Goal: Task Accomplishment & Management: Manage account settings

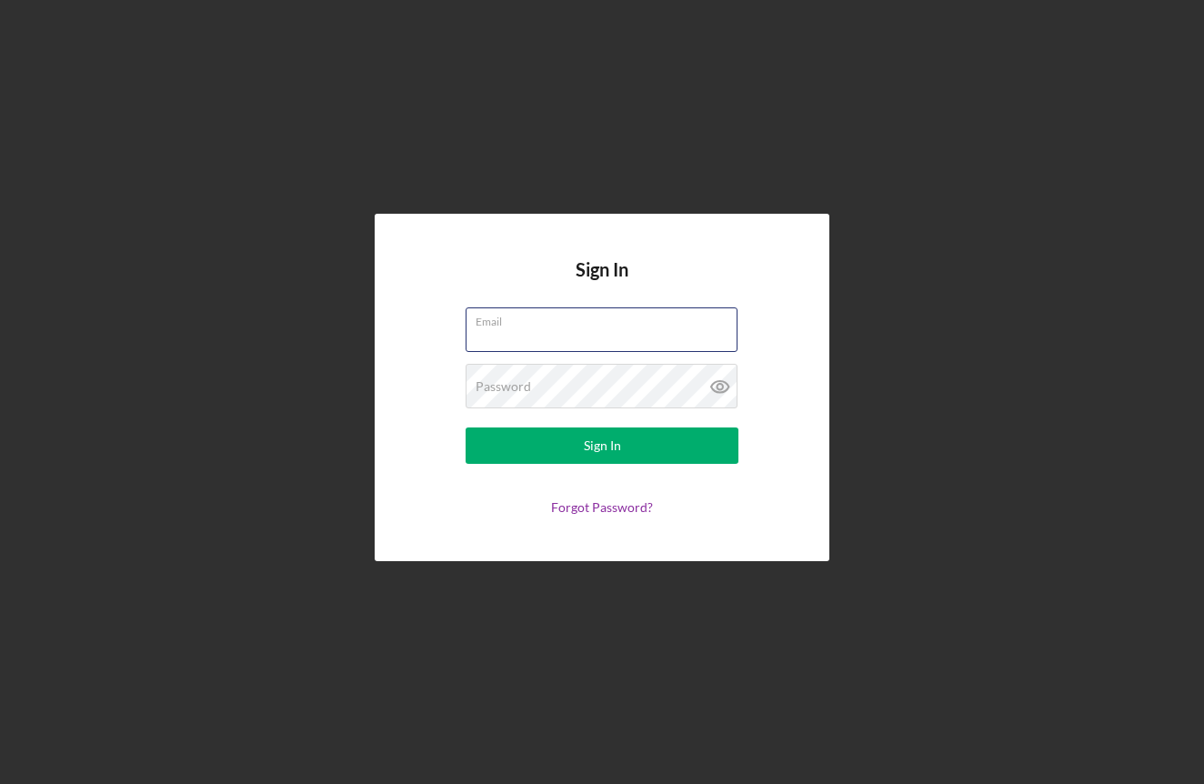
type input "[EMAIL_ADDRESS][DOMAIN_NAME]"
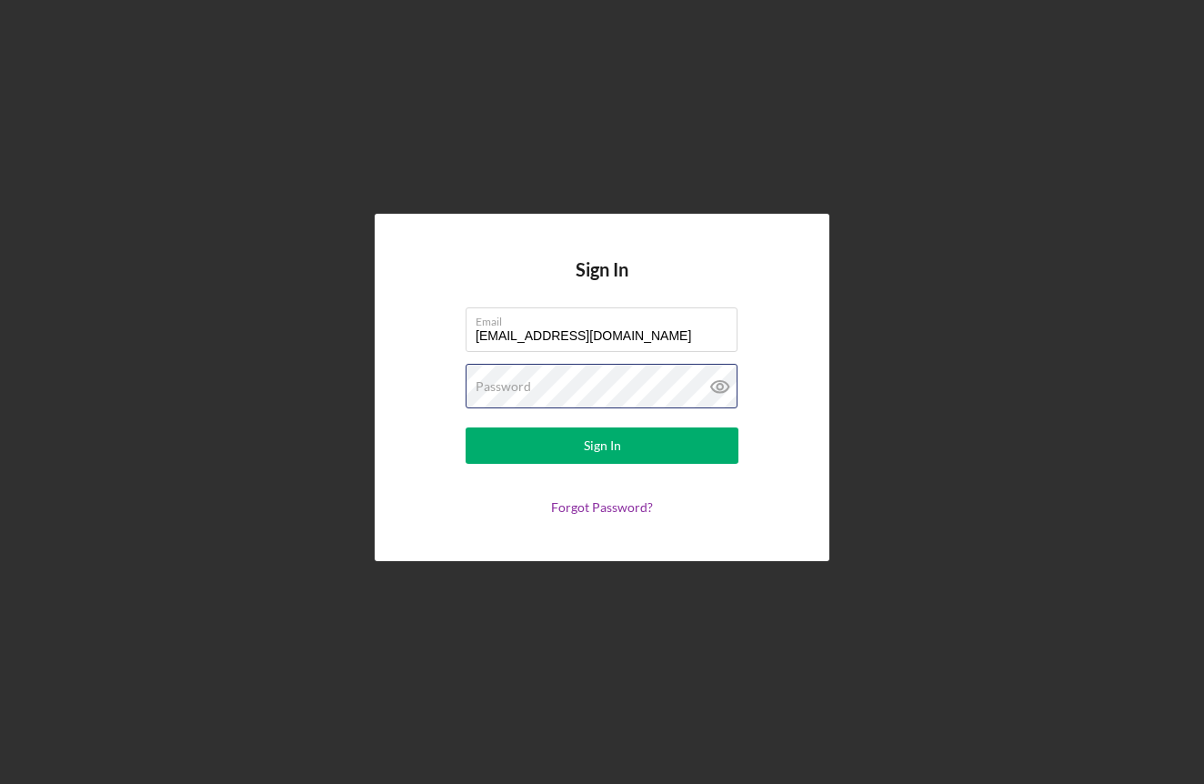
click at [602, 445] on button "Sign In" at bounding box center [601, 445] width 273 height 36
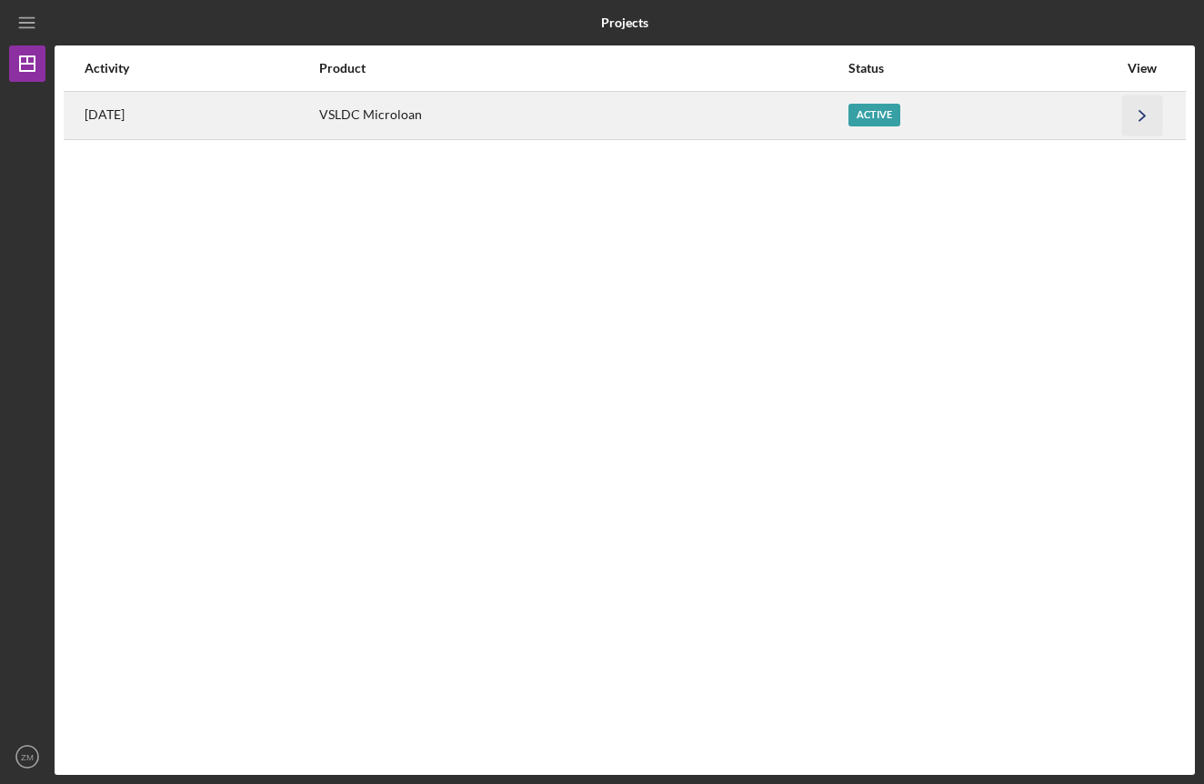
click at [1144, 105] on icon "Icon/Navigate" at bounding box center [1142, 115] width 41 height 41
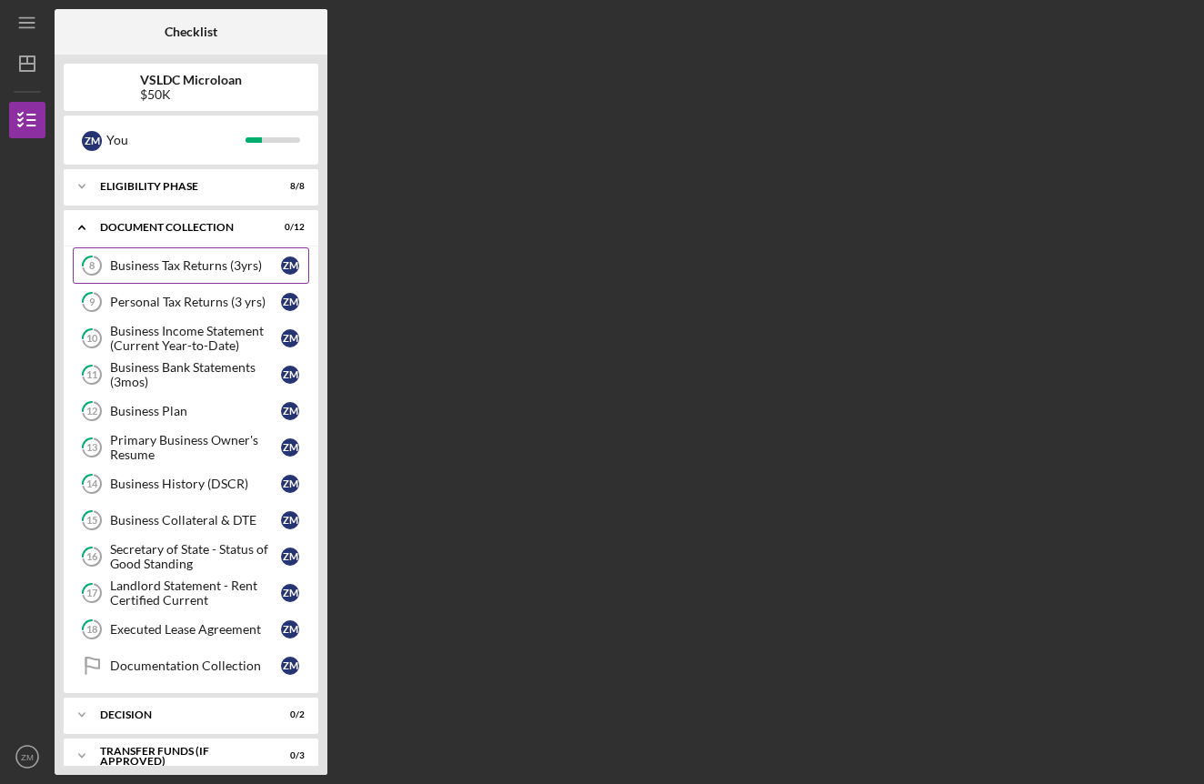
click at [180, 268] on div "Business Tax Returns (3yrs)" at bounding box center [195, 265] width 171 height 15
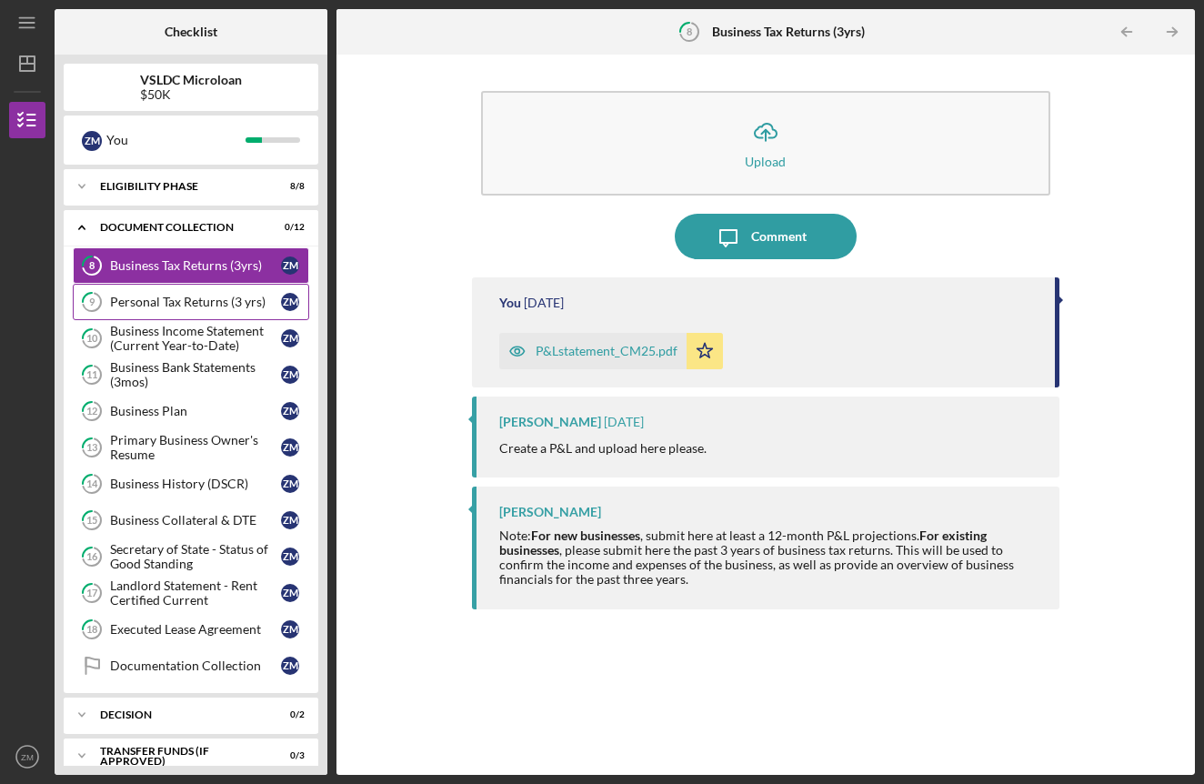
click at [180, 311] on link "9 Personal Tax Returns (3 yrs) Z M" at bounding box center [191, 302] width 236 height 36
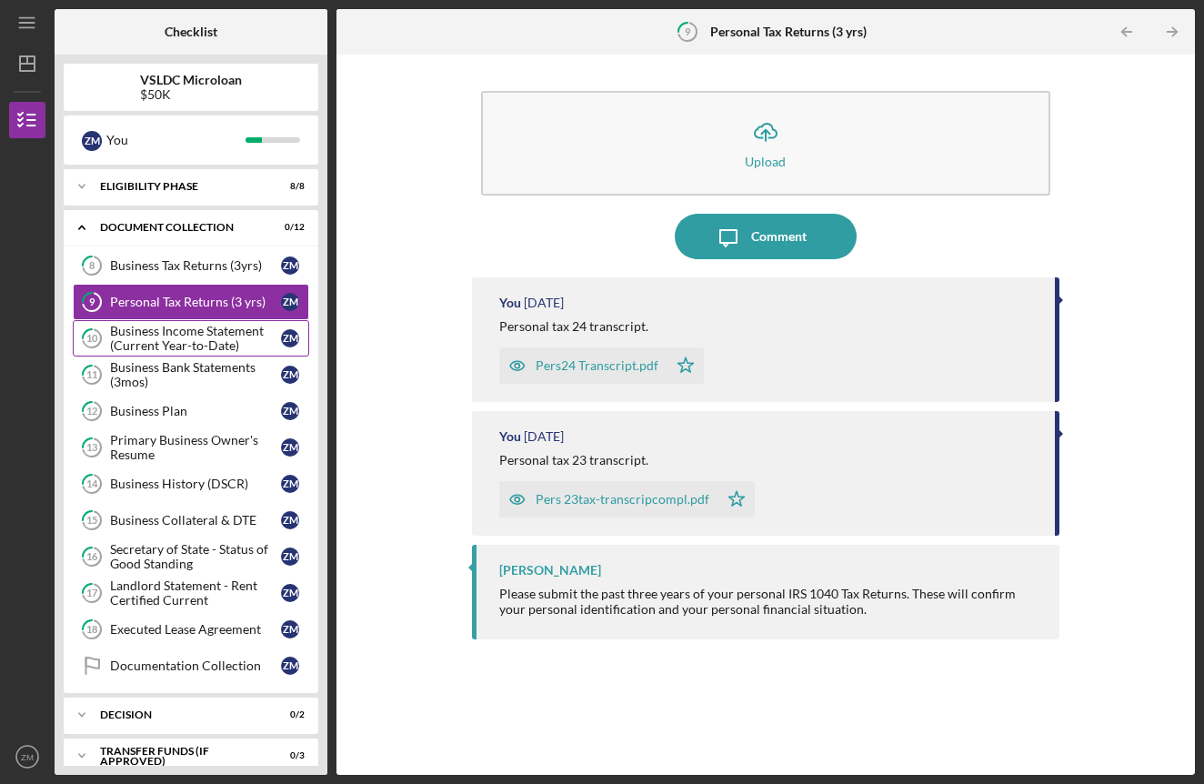
click at [228, 336] on div "Business Income Statement (Current Year-to-Date)" at bounding box center [195, 338] width 171 height 29
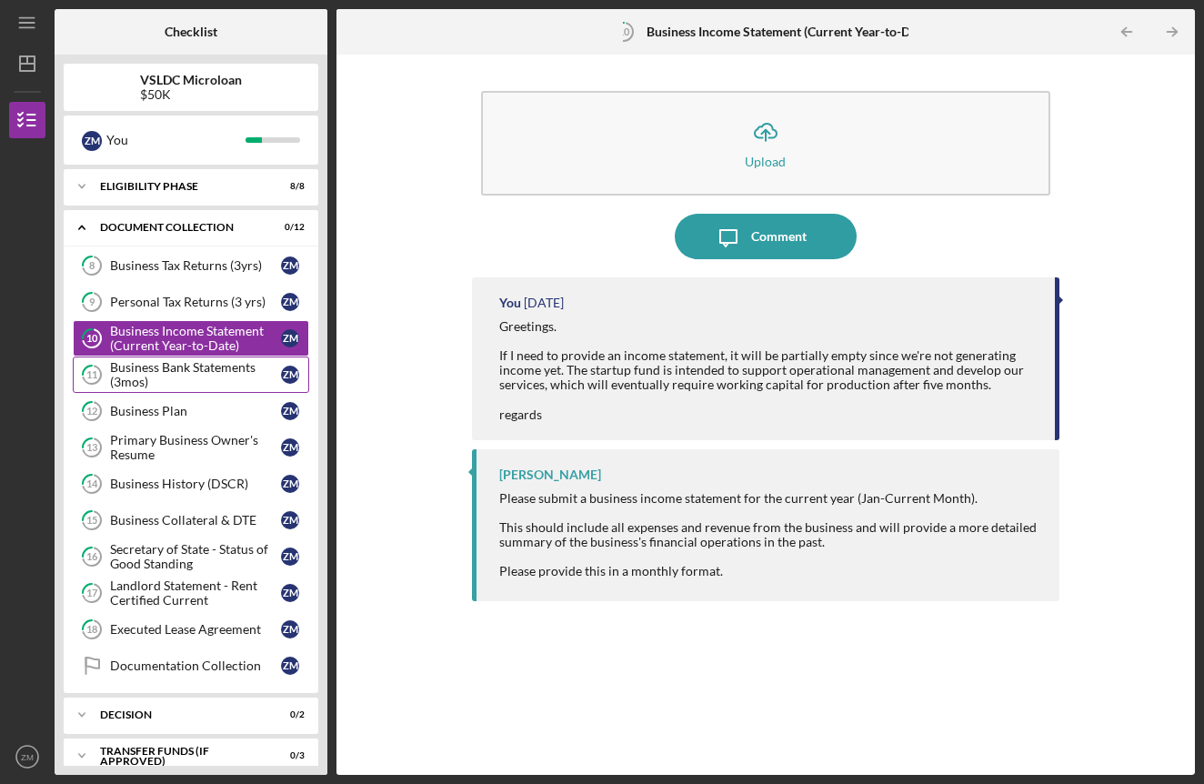
click at [238, 373] on div "Business Bank Statements (3mos)" at bounding box center [195, 374] width 171 height 29
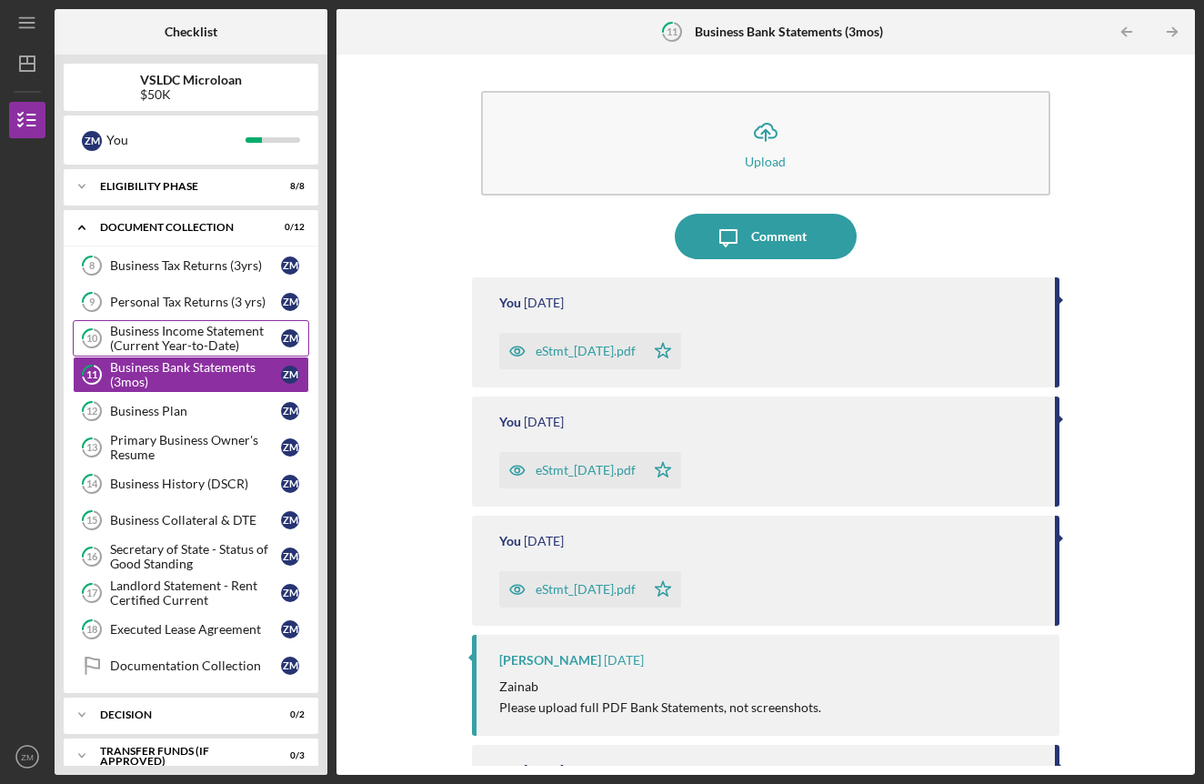
click at [219, 328] on div "Business Income Statement (Current Year-to-Date)" at bounding box center [195, 338] width 171 height 29
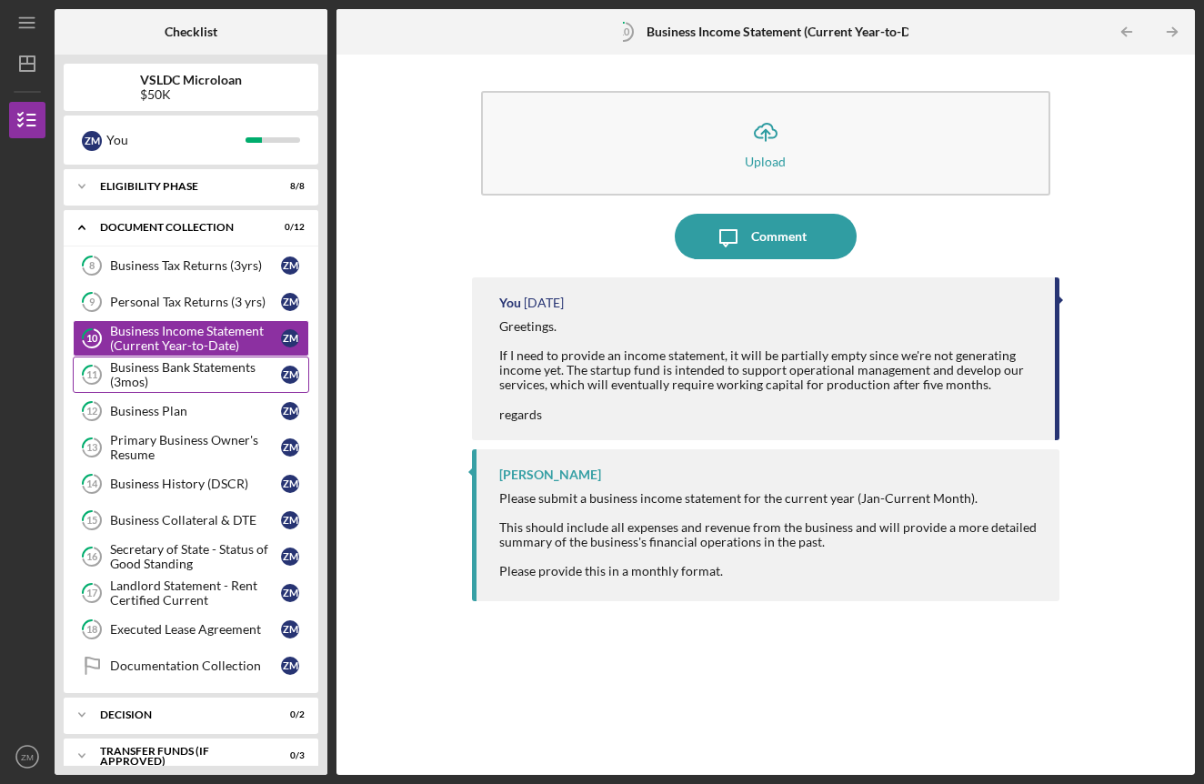
click at [205, 369] on div "Business Bank Statements (3mos)" at bounding box center [195, 374] width 171 height 29
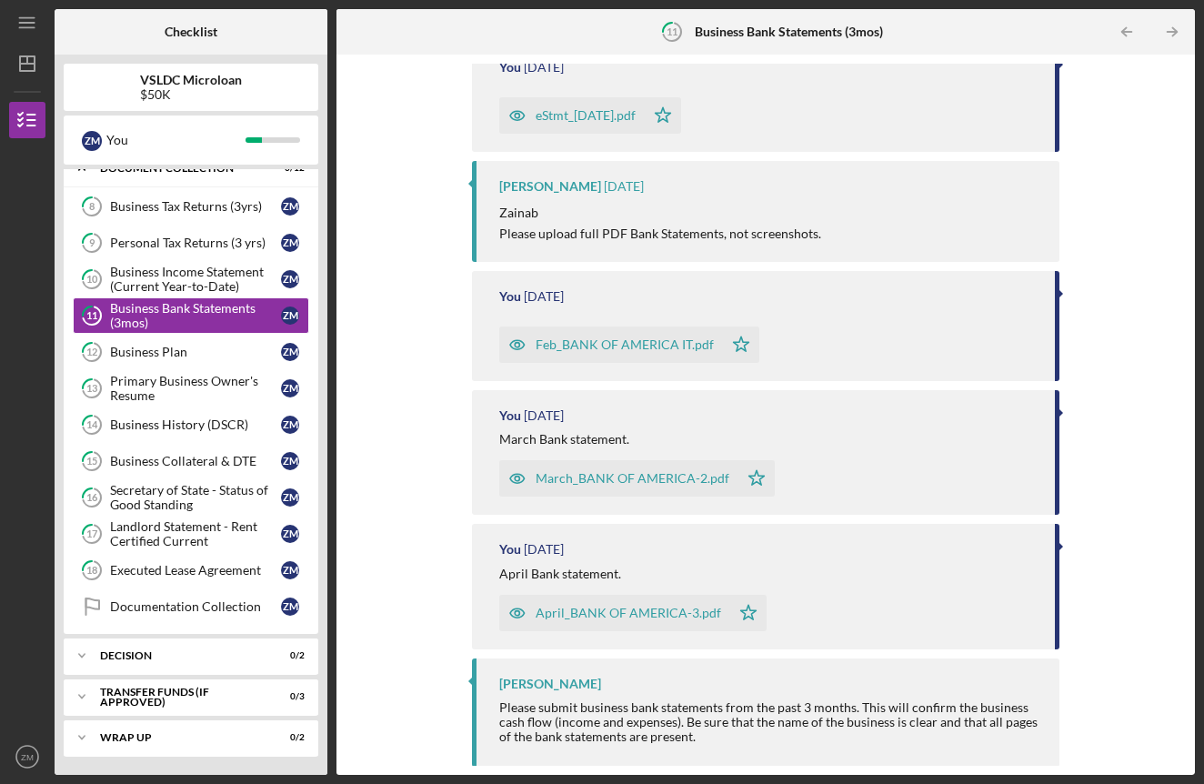
scroll to position [473, 0]
click at [171, 363] on link "12 Business Plan Z M" at bounding box center [191, 352] width 236 height 36
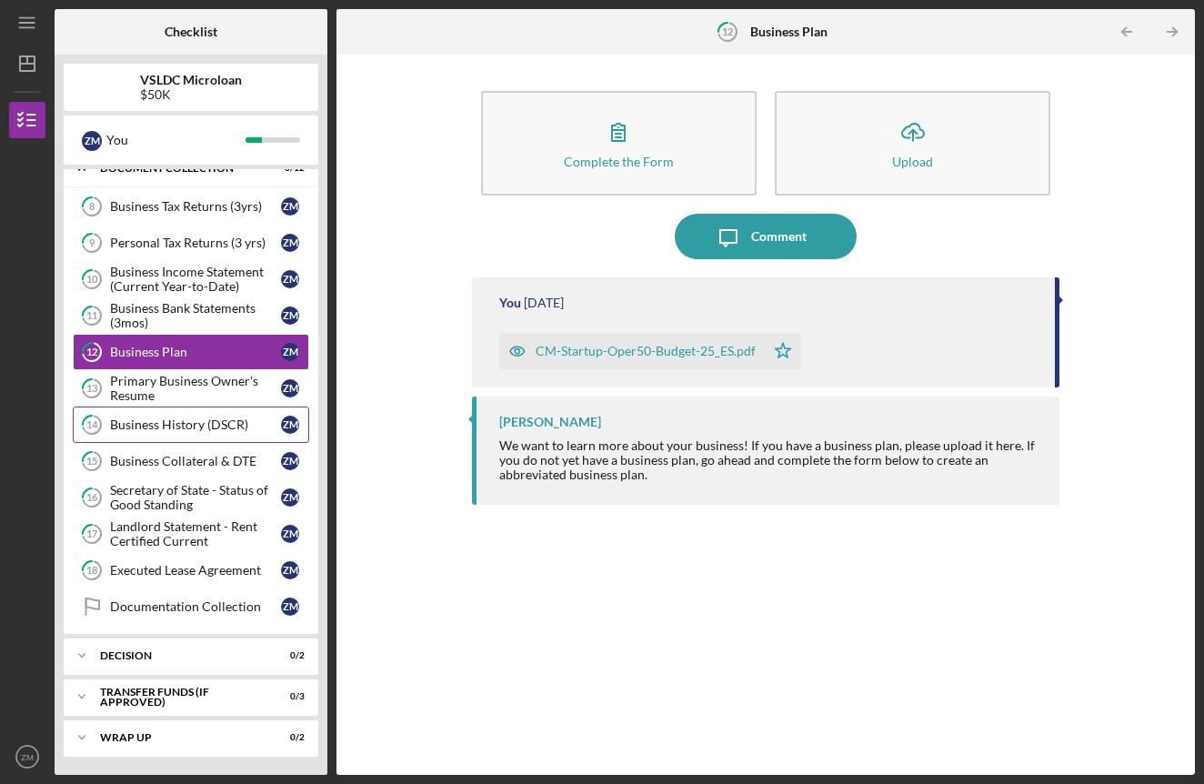
click at [175, 420] on div "Business History (DSCR)" at bounding box center [195, 424] width 171 height 15
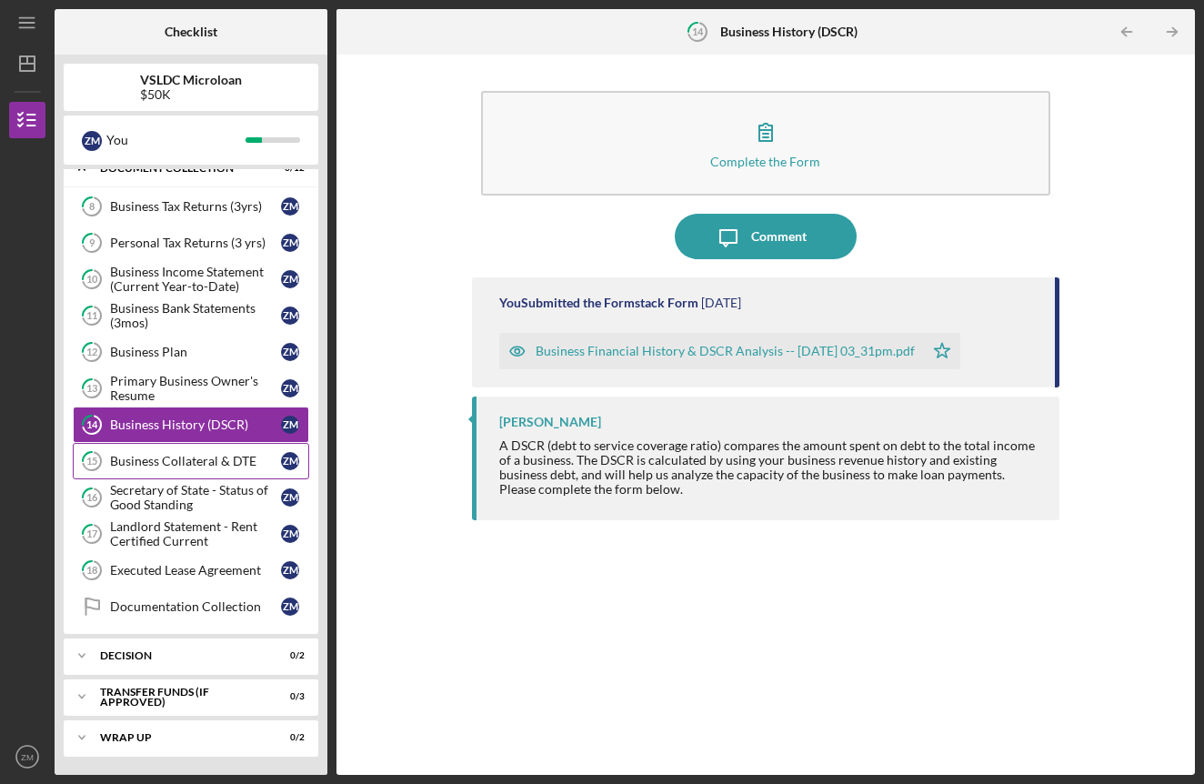
click at [152, 478] on link "15 Business Collateral & DTE Z M" at bounding box center [191, 461] width 236 height 36
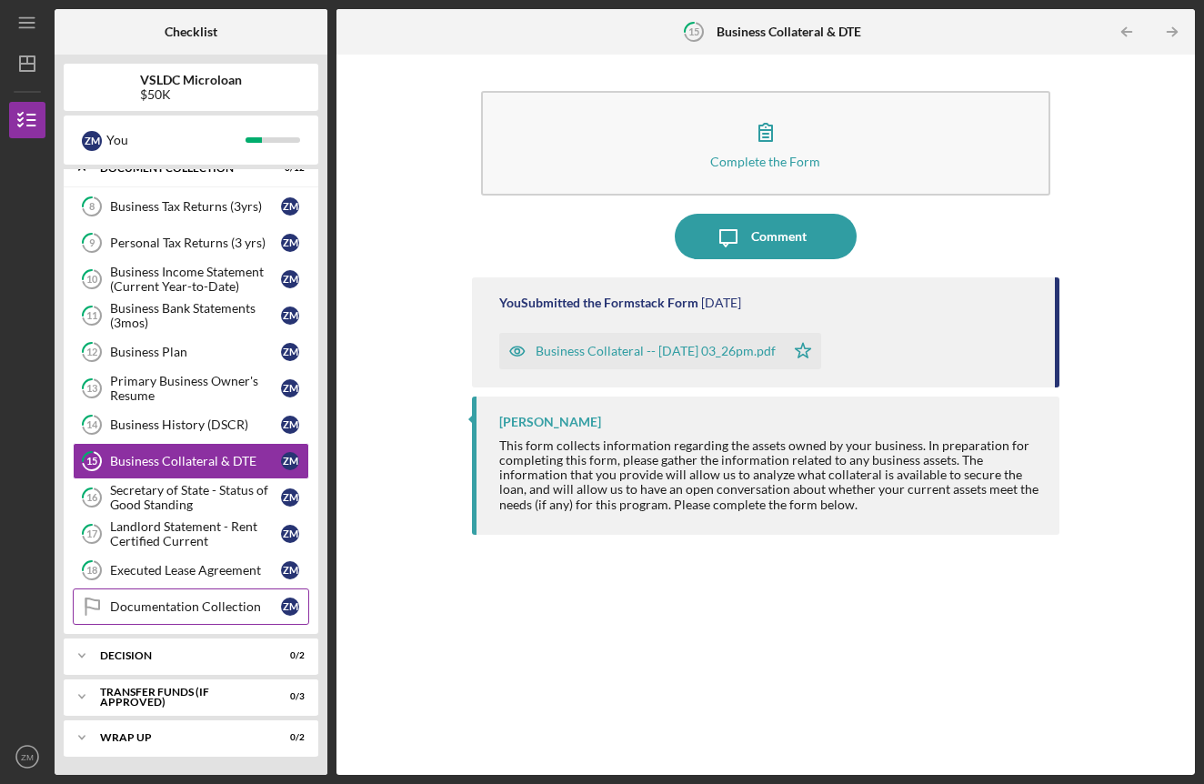
click at [154, 594] on link "Documentation Collection Documentation Collection Z M" at bounding box center [191, 606] width 236 height 36
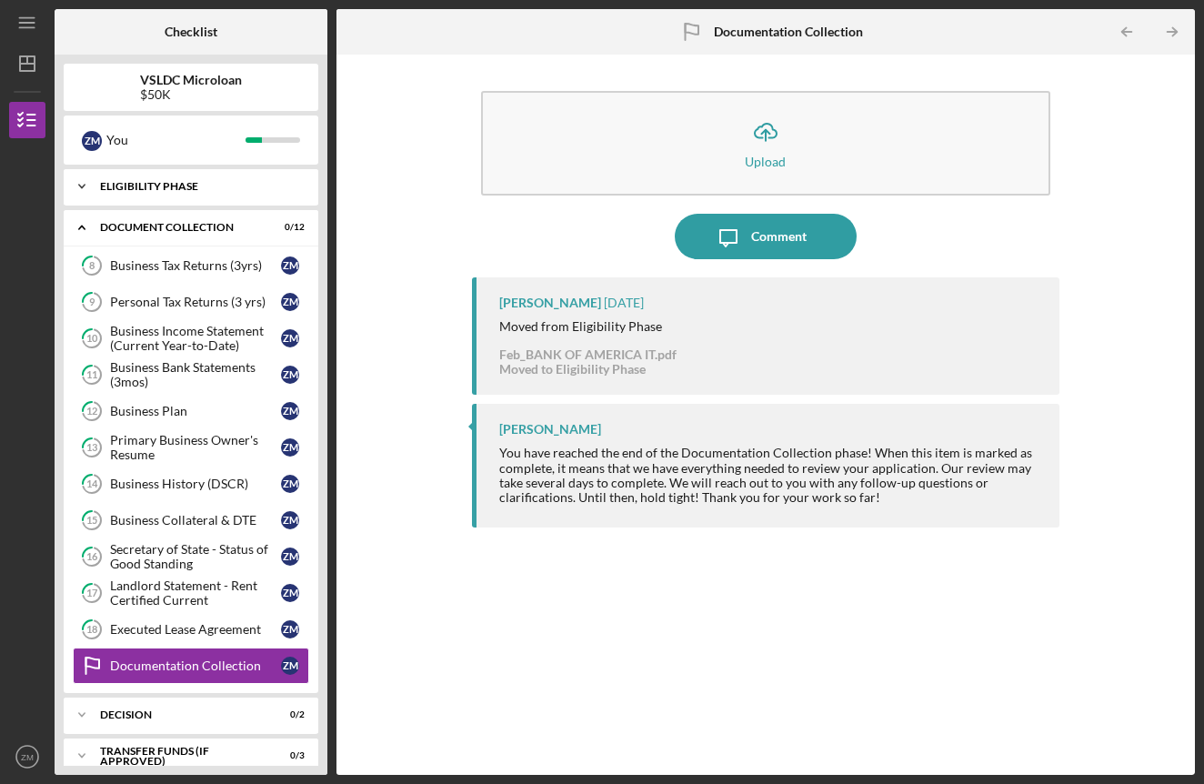
click at [195, 185] on div "Eligibility Phase" at bounding box center [197, 186] width 195 height 11
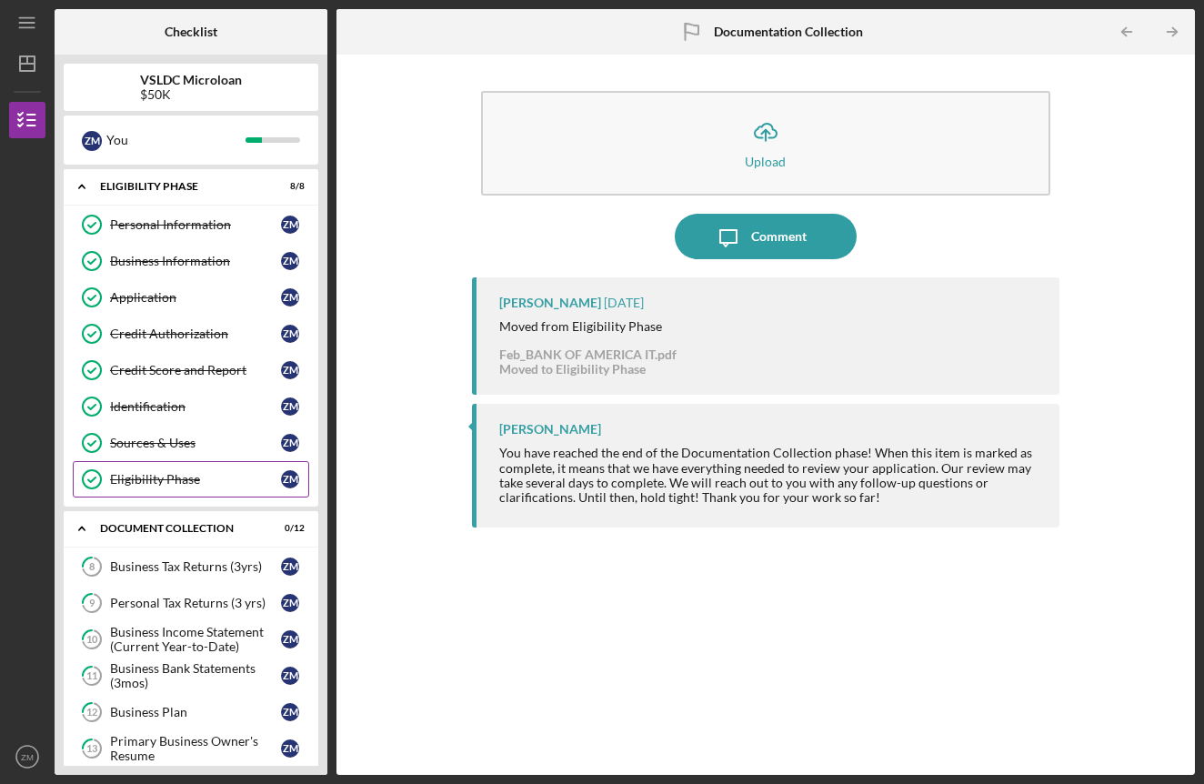
click at [208, 470] on link "Eligibility Phase Eligibility Phase Z M" at bounding box center [191, 479] width 236 height 36
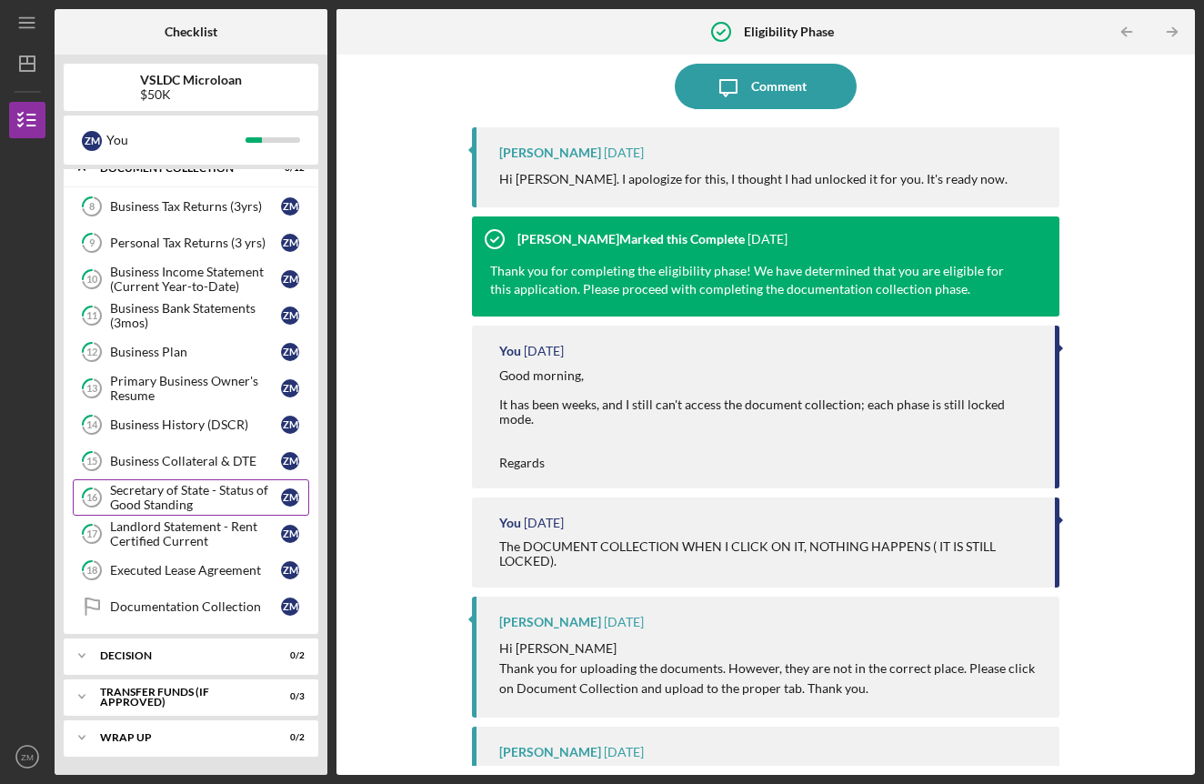
scroll to position [360, 0]
click at [150, 604] on div "Documentation Collection" at bounding box center [195, 606] width 171 height 15
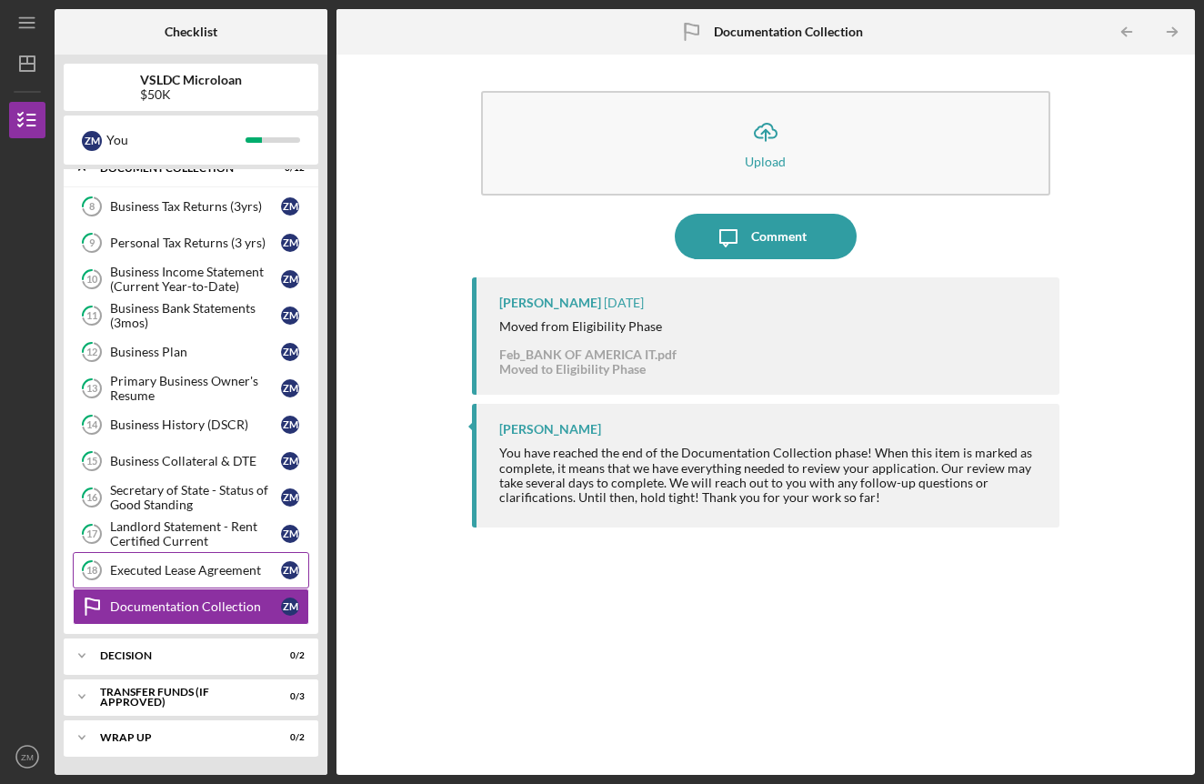
click at [189, 570] on div "Executed Lease Agreement" at bounding box center [195, 570] width 171 height 15
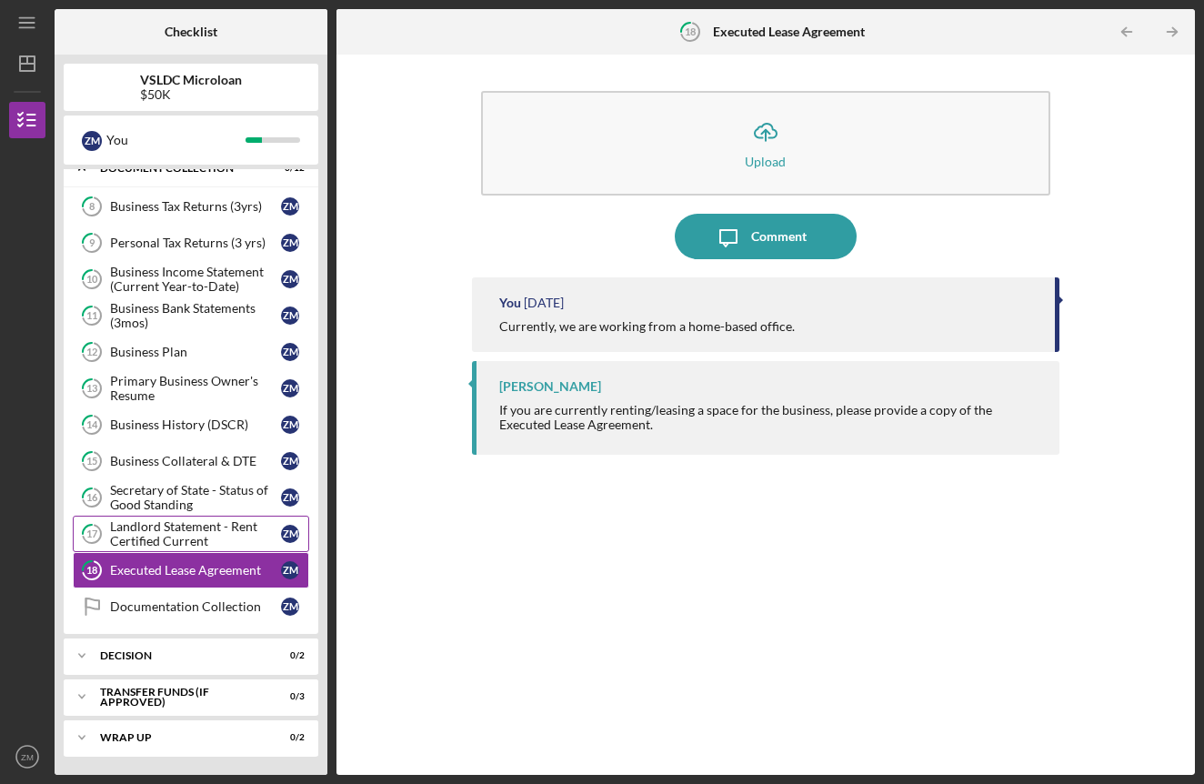
click at [186, 533] on div "Landlord Statement - Rent Certified Current" at bounding box center [195, 533] width 171 height 29
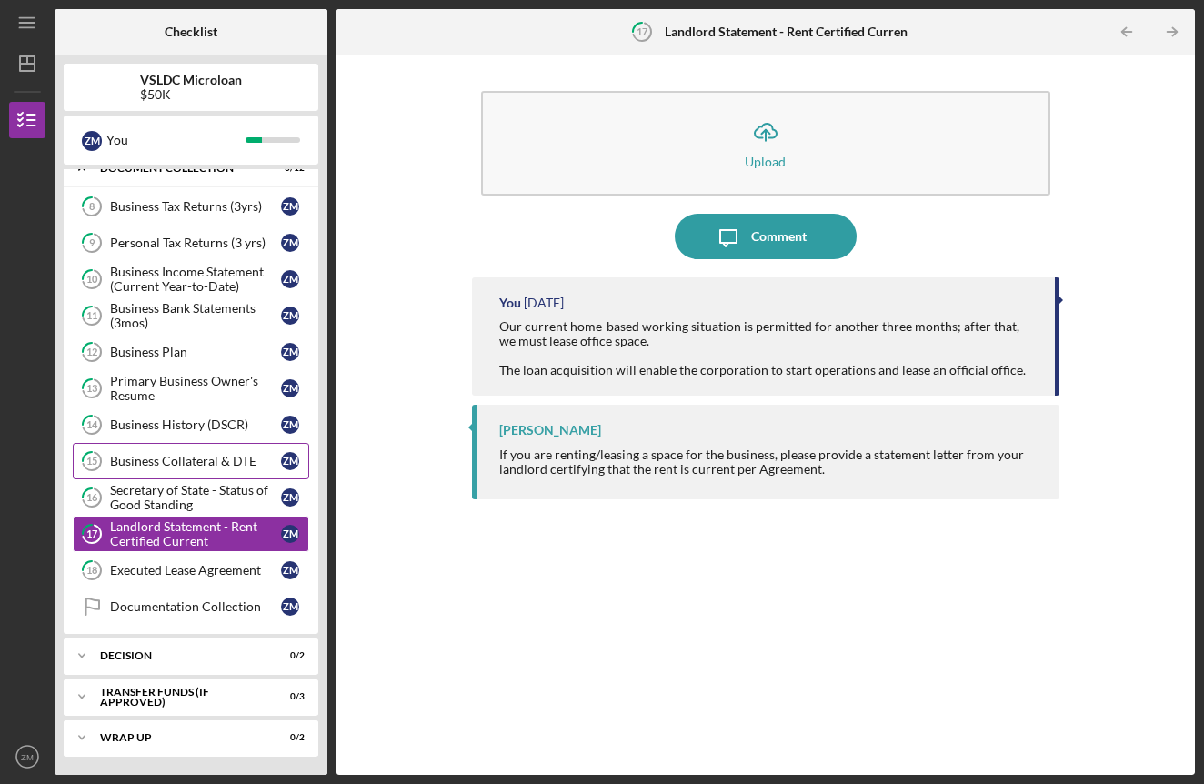
click at [214, 464] on div "Business Collateral & DTE" at bounding box center [195, 461] width 171 height 15
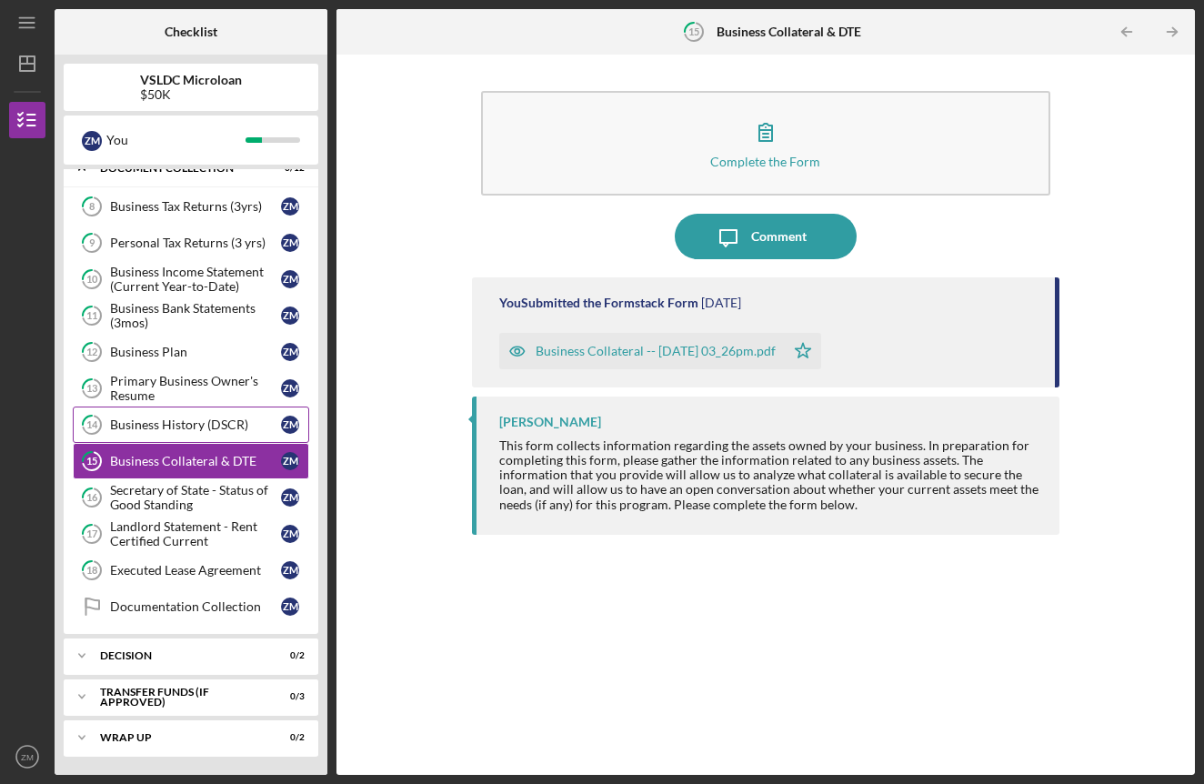
click at [218, 435] on link "14 Business History (DSCR) Z M" at bounding box center [191, 424] width 236 height 36
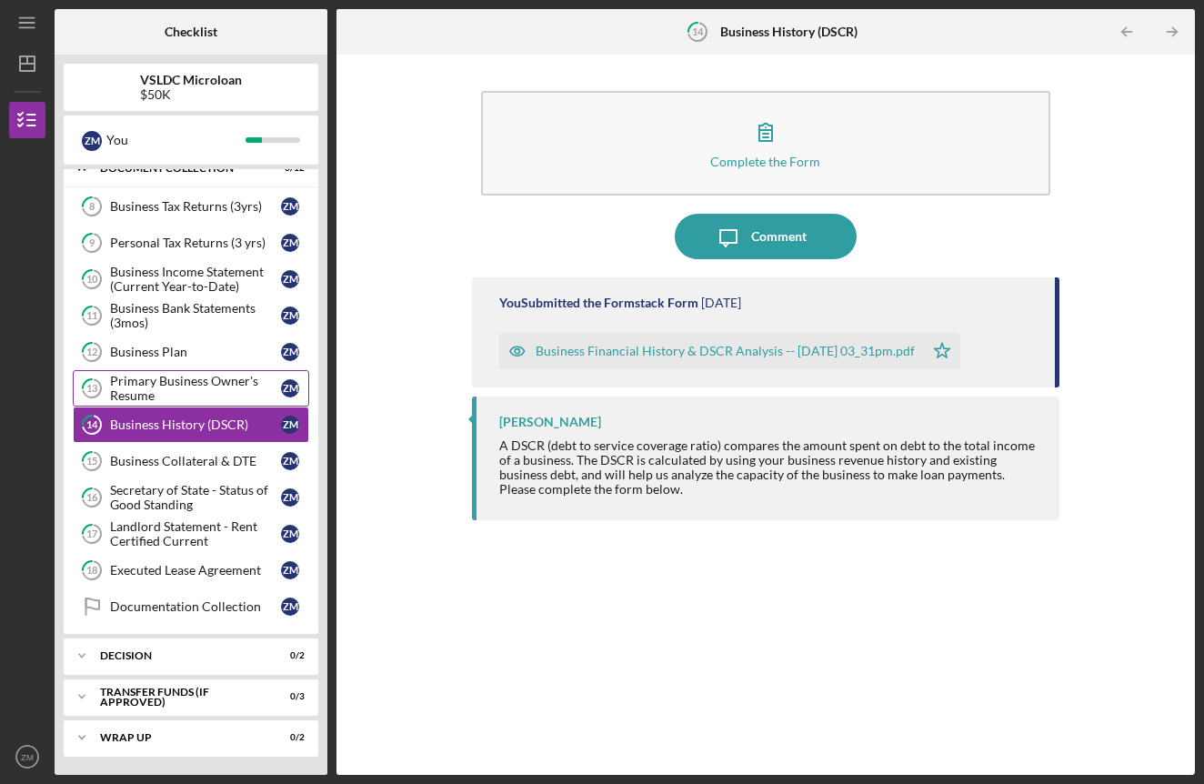
click at [217, 402] on div "Primary Business Owner's Resume" at bounding box center [195, 388] width 171 height 29
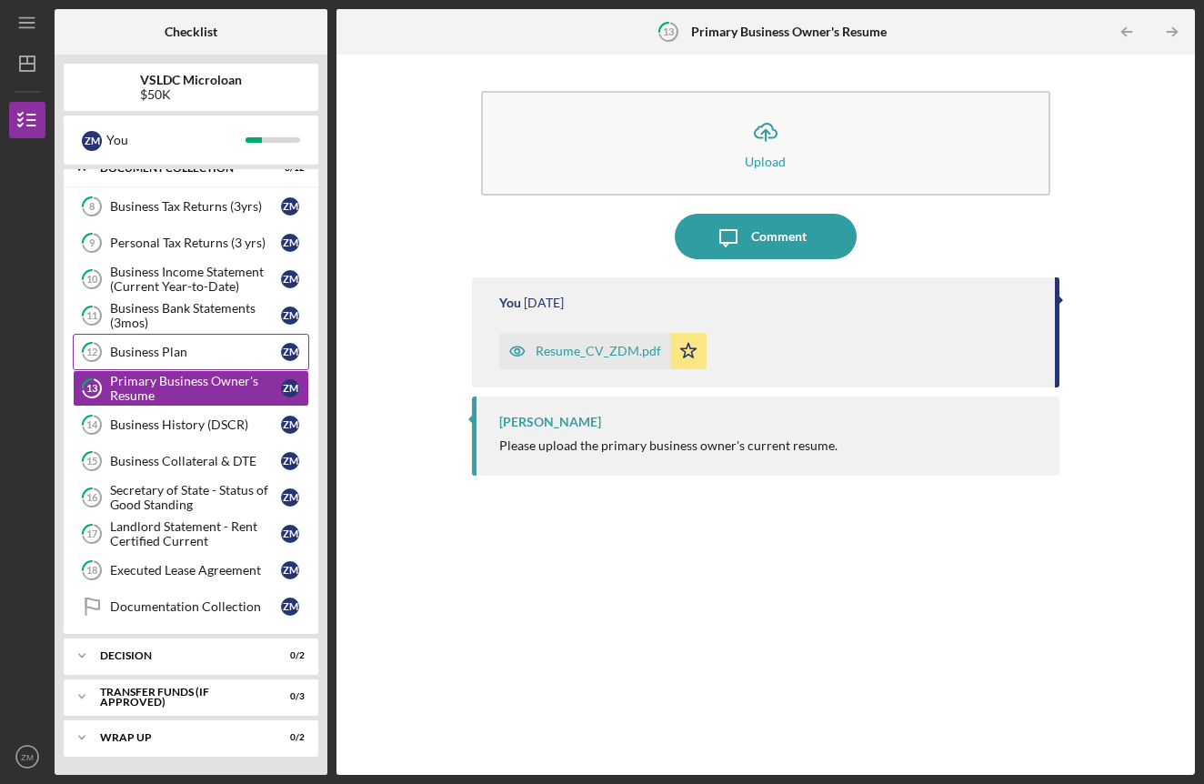
click at [220, 367] on link "12 Business Plan Z M" at bounding box center [191, 352] width 236 height 36
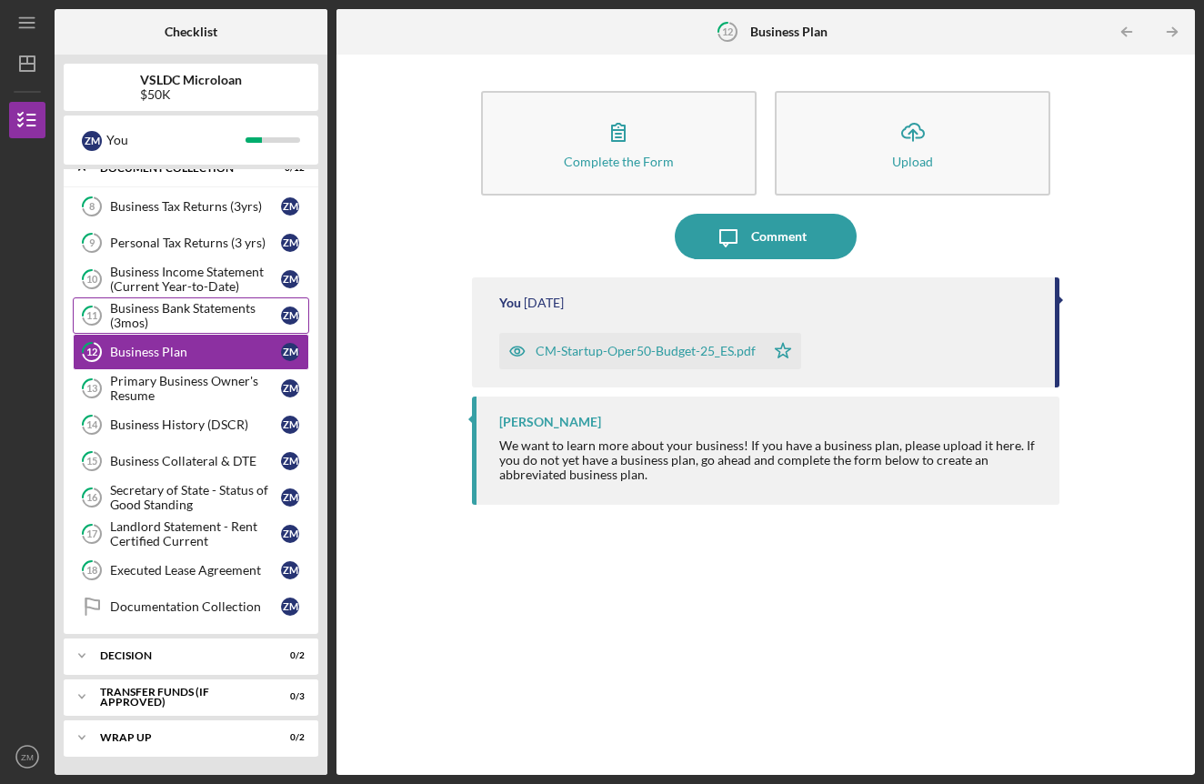
click at [228, 321] on div "Business Bank Statements (3mos)" at bounding box center [195, 315] width 171 height 29
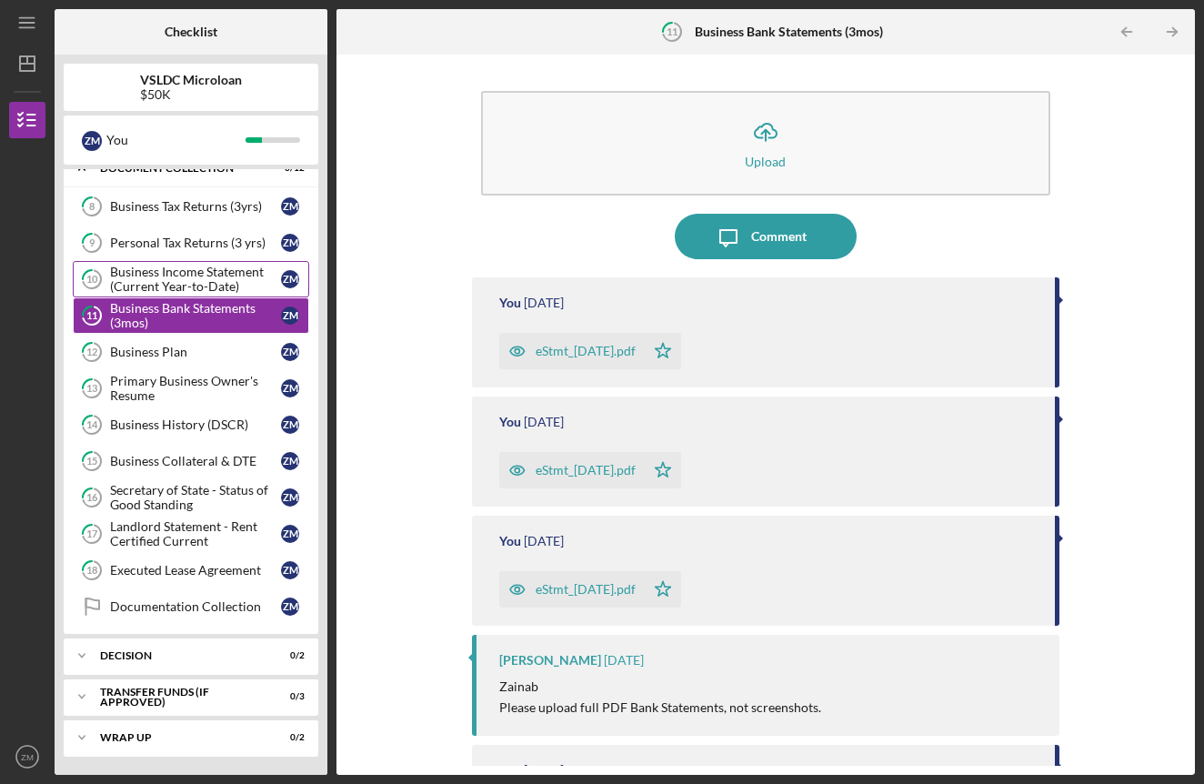
click at [234, 279] on div "Business Income Statement (Current Year-to-Date)" at bounding box center [195, 279] width 171 height 29
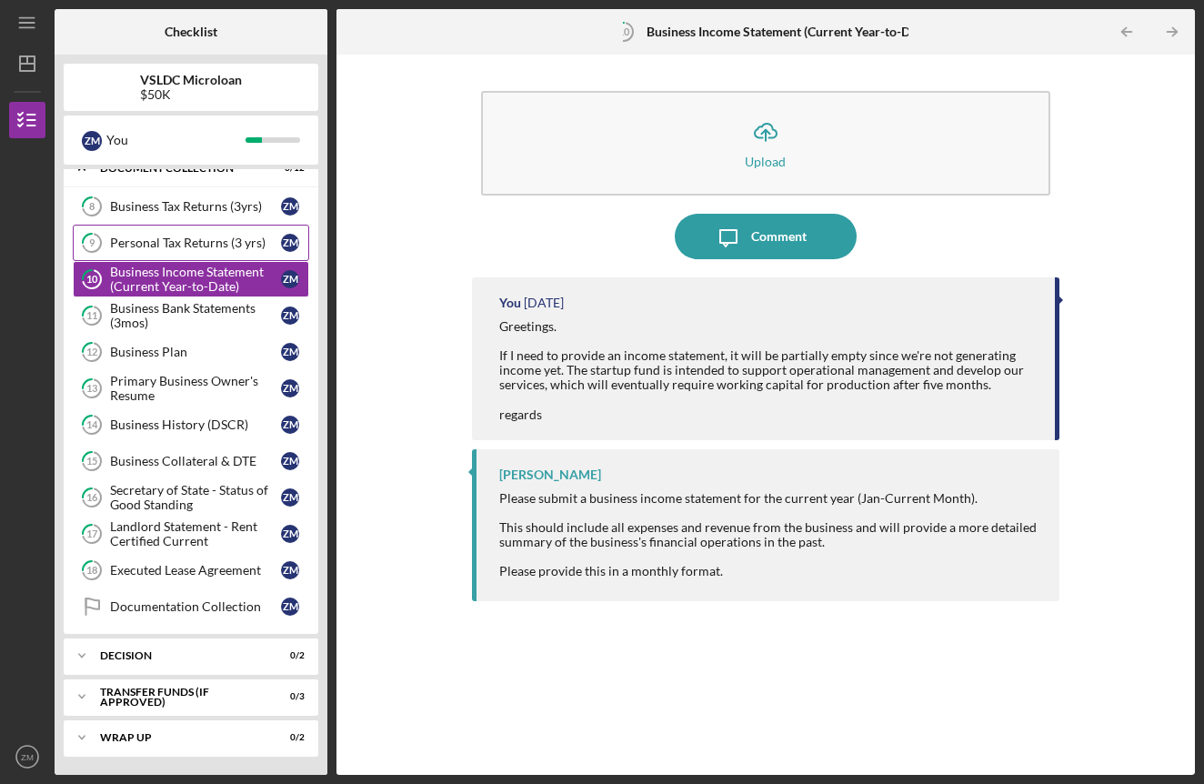
click at [238, 255] on link "9 Personal Tax Returns (3 yrs) Z M" at bounding box center [191, 243] width 236 height 36
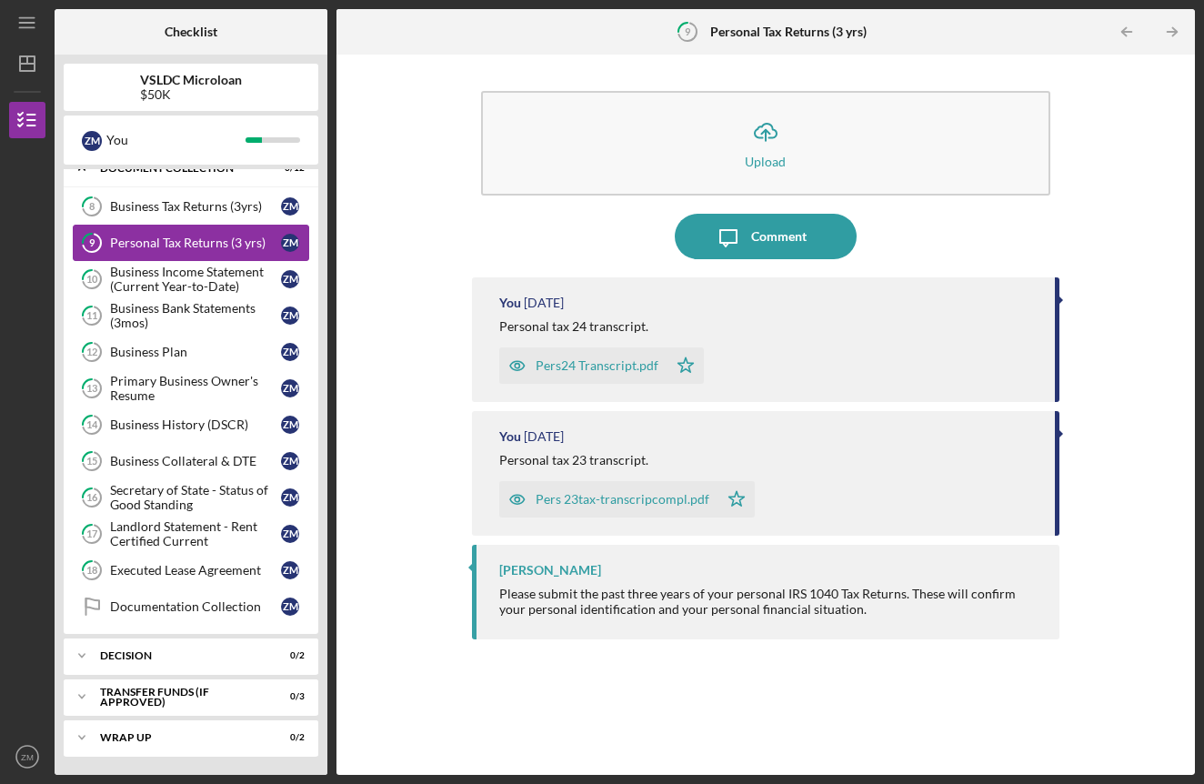
click at [237, 229] on link "9 Personal Tax Returns (3 yrs) Z M" at bounding box center [191, 243] width 236 height 36
